Goal: Information Seeking & Learning: Learn about a topic

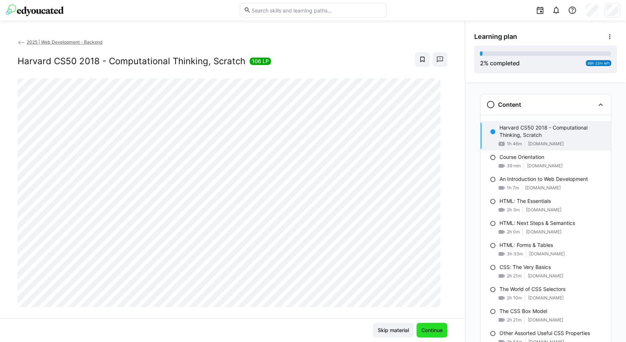
click at [430, 334] on span "Continue" at bounding box center [432, 330] width 31 height 15
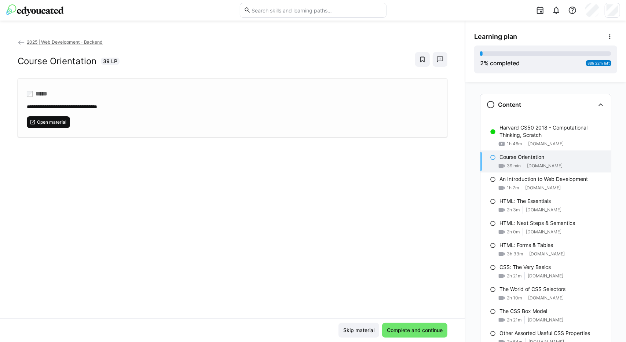
click at [49, 122] on span "Open material" at bounding box center [51, 122] width 31 height 6
drag, startPoint x: 531, startPoint y: 181, endPoint x: 553, endPoint y: 185, distance: 22.6
click at [553, 185] on div "1h 7m [DOMAIN_NAME]" at bounding box center [552, 187] width 106 height 7
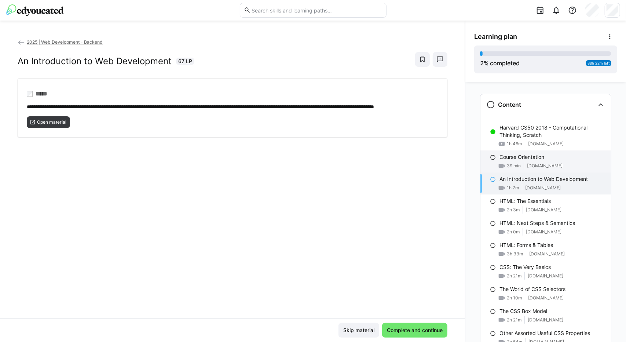
click at [521, 159] on p "Course Orientation" at bounding box center [521, 156] width 45 height 7
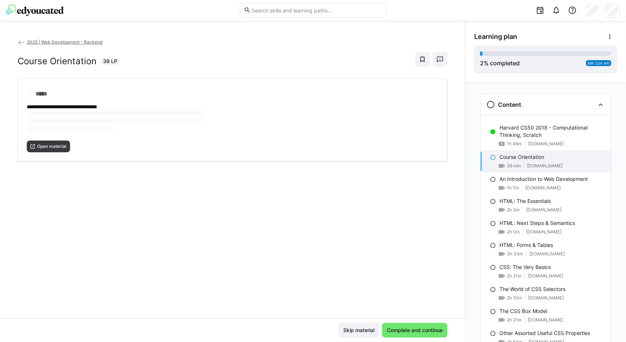
click at [524, 168] on span at bounding box center [524, 165] width 0 height 7
click at [54, 119] on span "Open material" at bounding box center [51, 122] width 31 height 6
drag, startPoint x: 60, startPoint y: 121, endPoint x: 36, endPoint y: 120, distance: 24.3
click at [37, 118] on span "Open material" at bounding box center [48, 122] width 43 height 12
click at [63, 123] on span "Open material" at bounding box center [51, 122] width 31 height 6
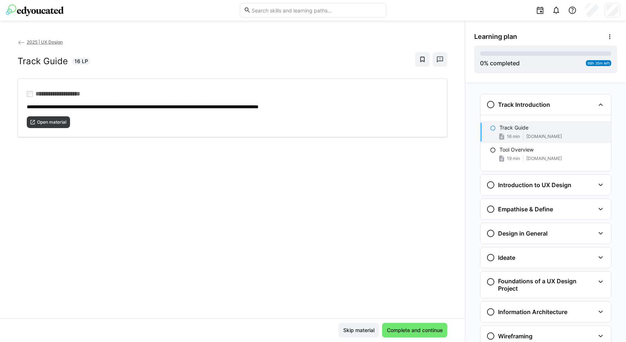
click at [22, 41] on eds-icon at bounding box center [21, 42] width 7 height 7
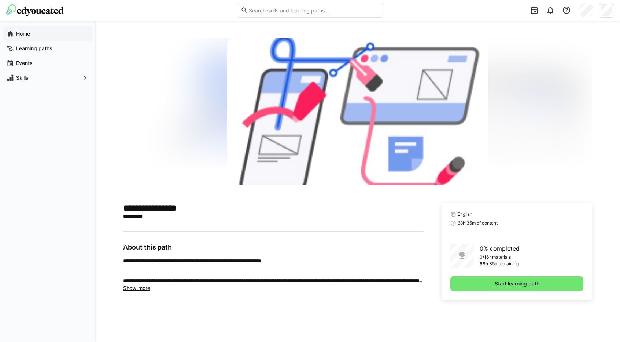
click at [24, 38] on div "Home" at bounding box center [47, 33] width 89 height 15
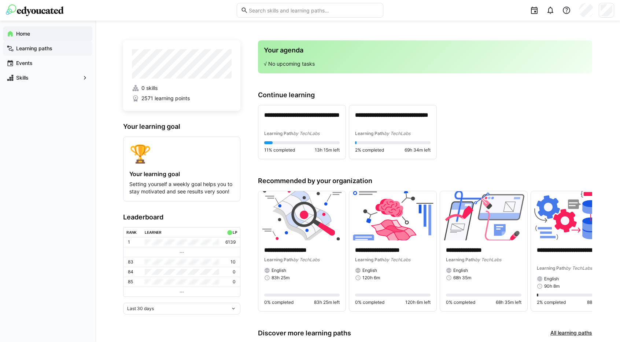
click at [0, 0] on app-navigation-label "Learning paths" at bounding box center [0, 0] width 0 height 0
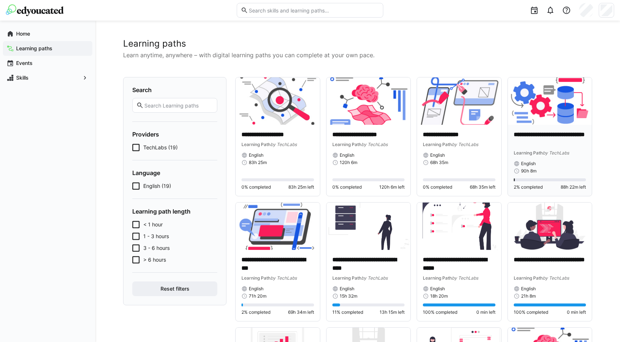
click at [543, 137] on p "**********" at bounding box center [550, 139] width 73 height 17
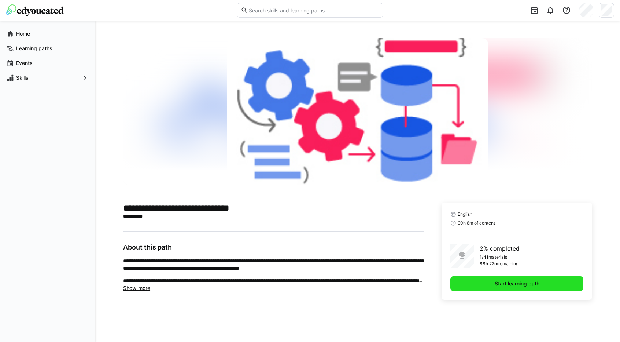
click at [494, 281] on span "Start learning path" at bounding box center [517, 283] width 47 height 7
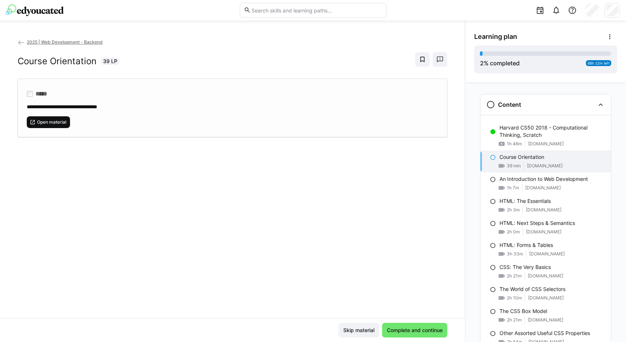
click at [54, 120] on span "Open material" at bounding box center [51, 122] width 31 height 6
click at [55, 121] on span "Open material" at bounding box center [51, 122] width 31 height 6
click at [60, 121] on span "Open material" at bounding box center [51, 122] width 31 height 6
click at [52, 124] on span "Open material" at bounding box center [51, 122] width 31 height 6
click at [62, 122] on span "Open material" at bounding box center [51, 122] width 31 height 6
